Goal: Find specific page/section: Find specific page/section

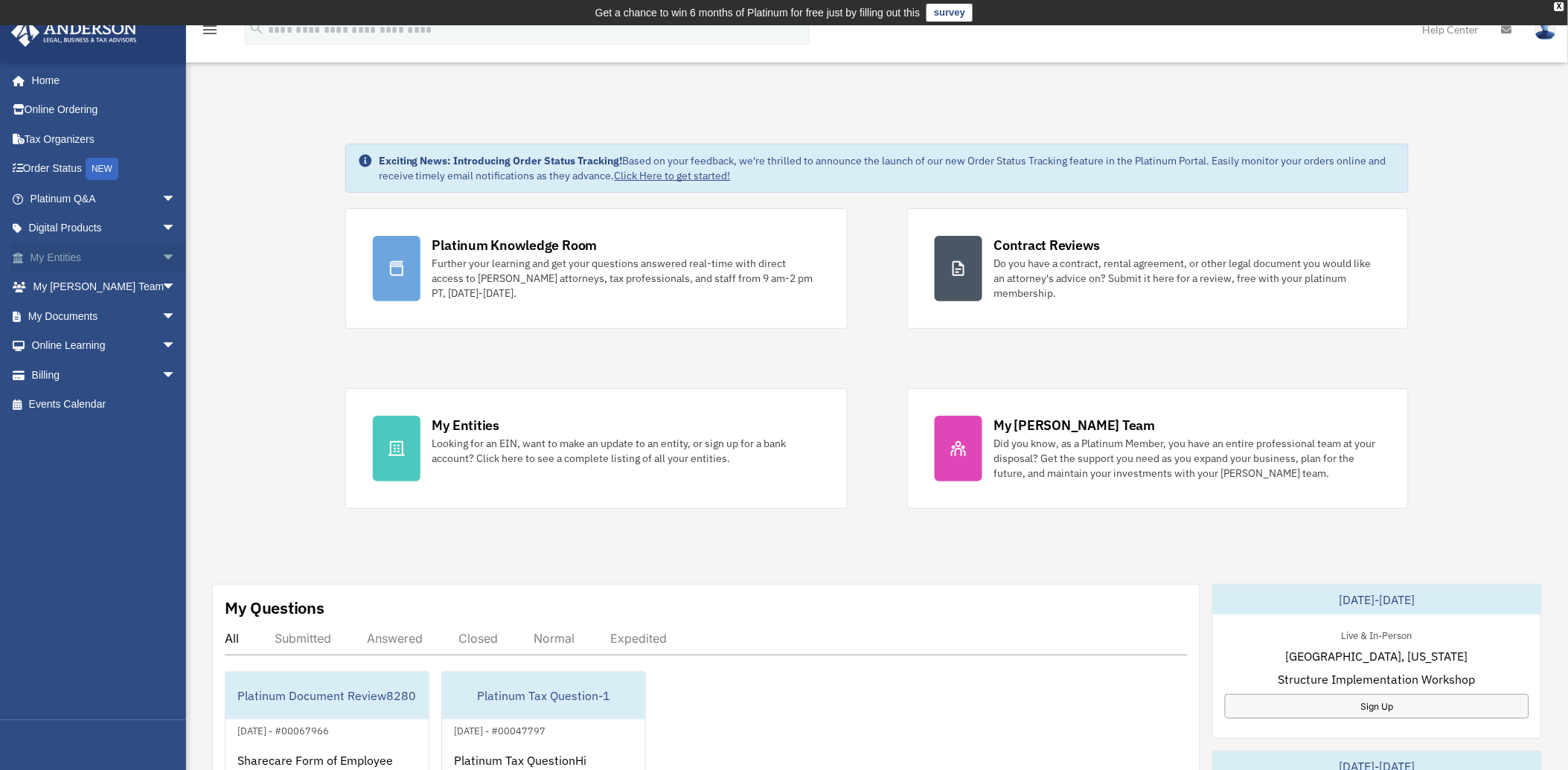
click at [60, 254] on link "My Entities arrow_drop_down" at bounding box center [104, 257] width 188 height 30
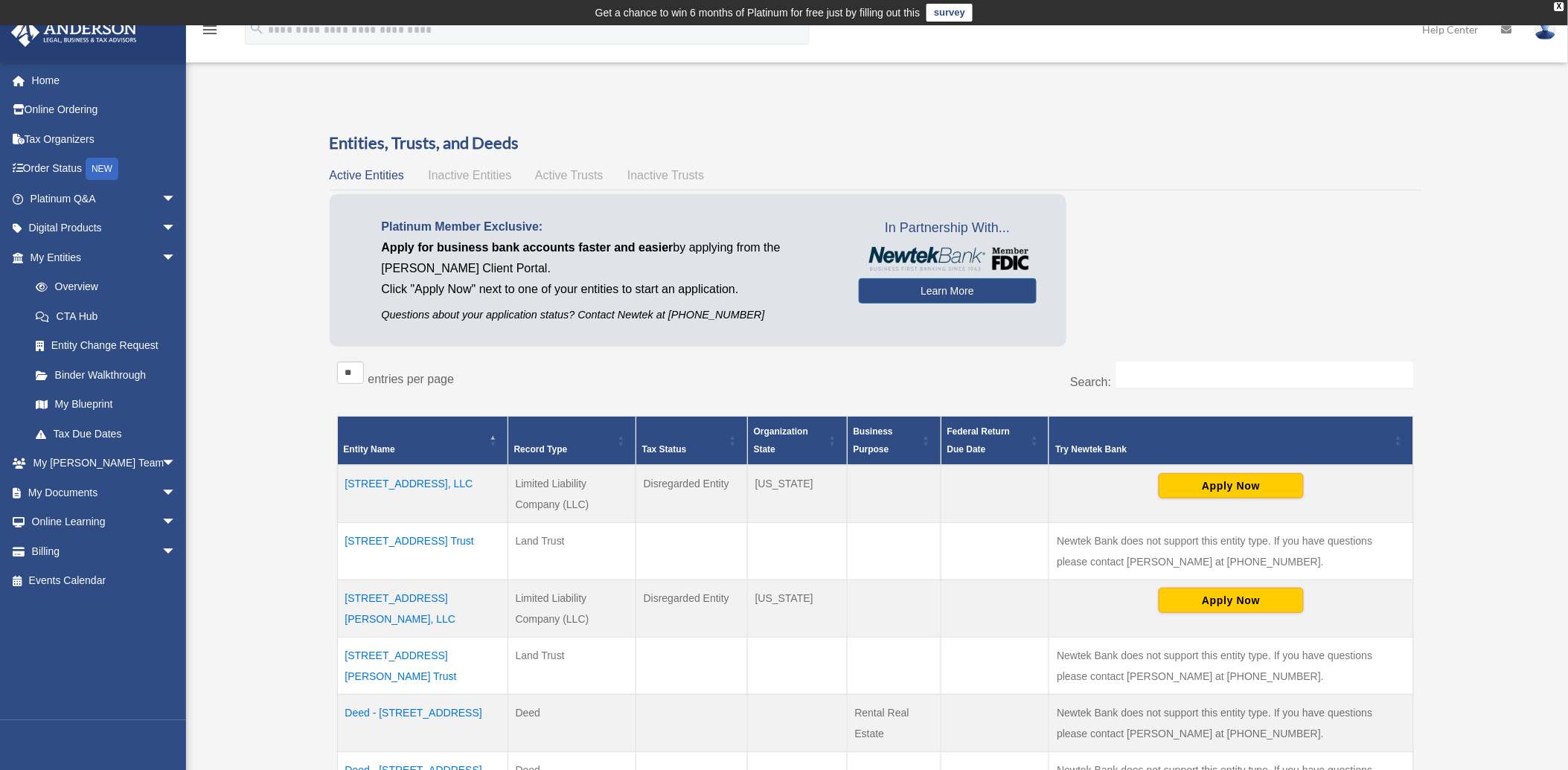
click at [427, 484] on td "[STREET_ADDRESS], LLC" at bounding box center [422, 494] width 170 height 58
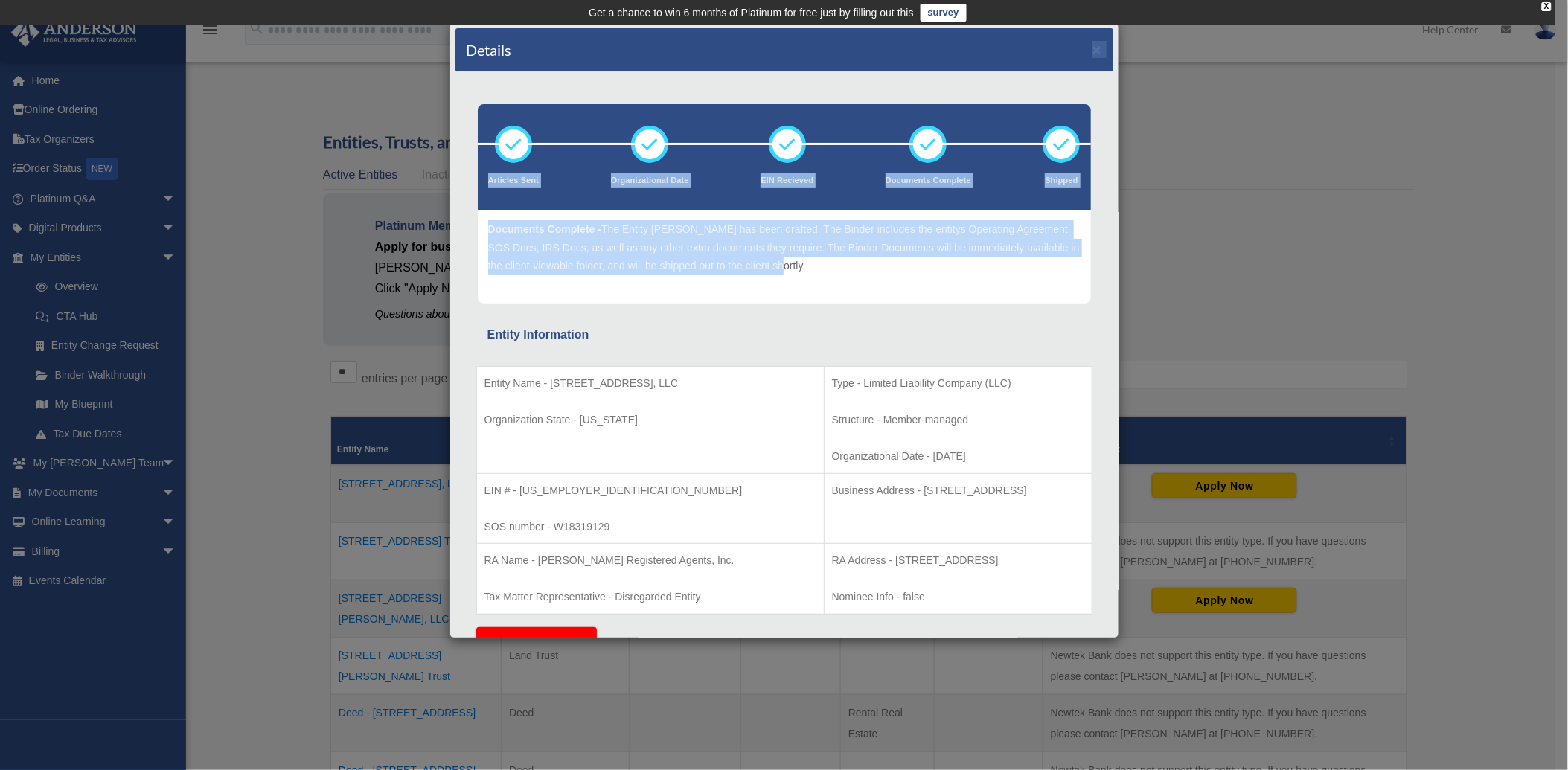
drag, startPoint x: 767, startPoint y: 64, endPoint x: 1282, endPoint y: 123, distance: 518.4
click at [1282, 123] on div "Details × Articles Sent Organizational Date" at bounding box center [784, 385] width 1568 height 770
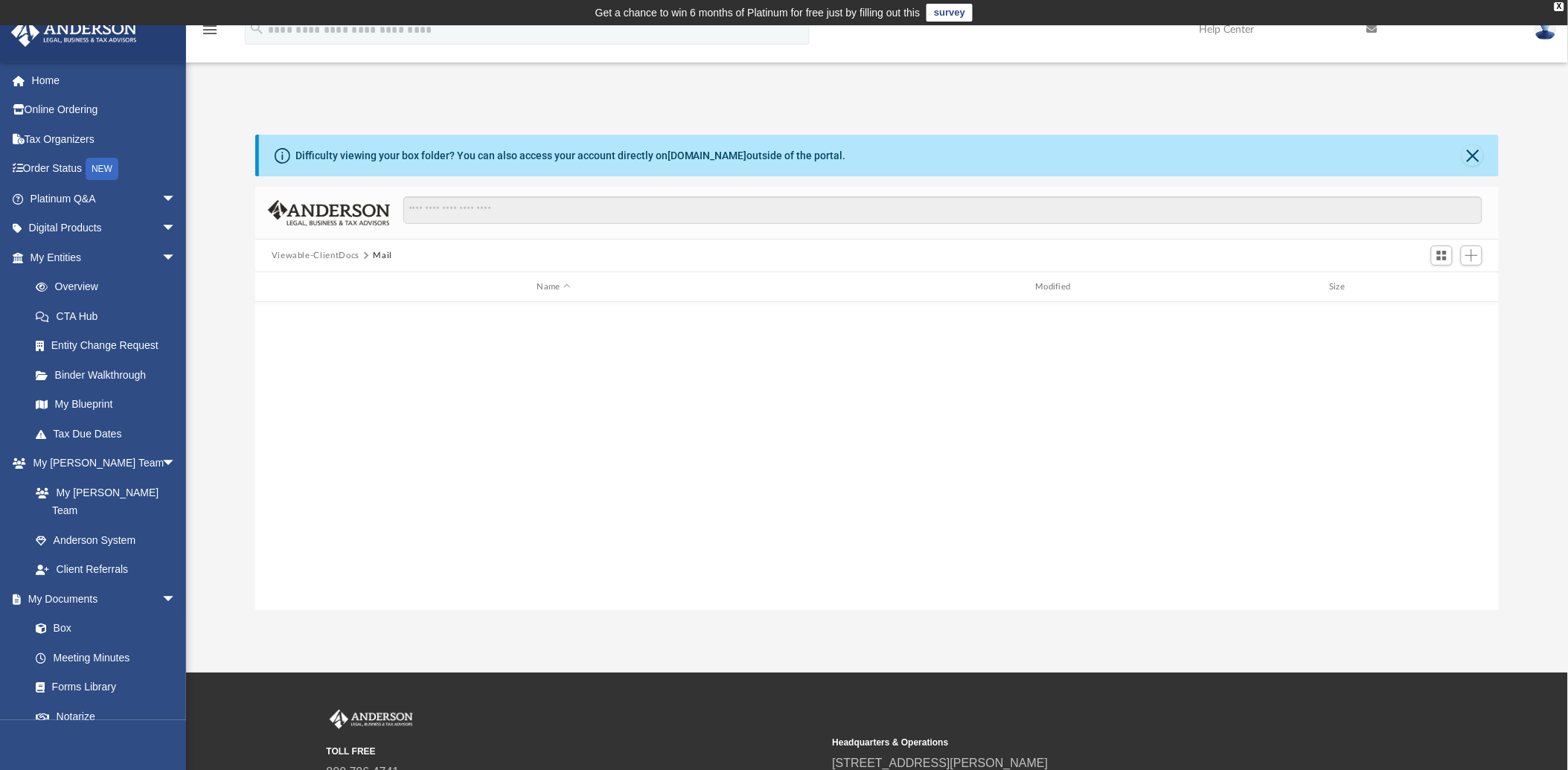
scroll to position [325, 1232]
